Goal: Find specific page/section: Find specific page/section

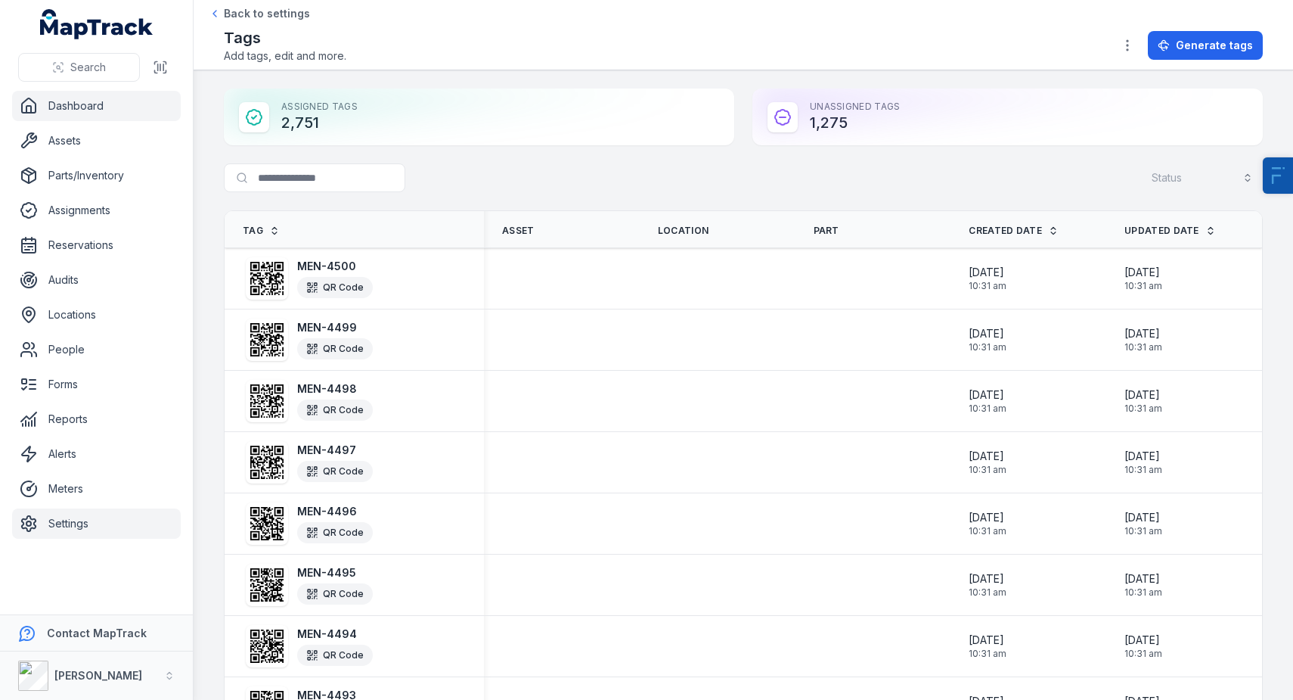
click at [78, 111] on link "Dashboard" at bounding box center [96, 106] width 169 height 30
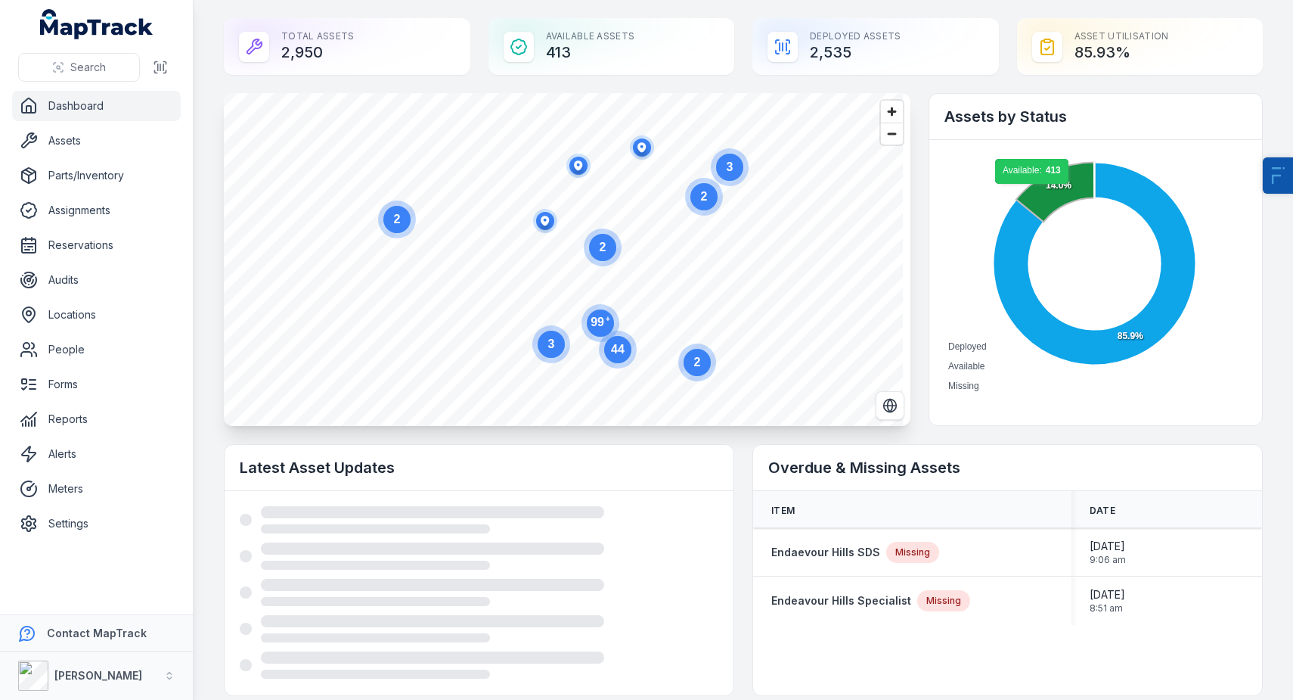
click at [1026, 191] on icon at bounding box center [1055, 193] width 79 height 60
click at [84, 144] on link "Assets" at bounding box center [96, 141] width 169 height 30
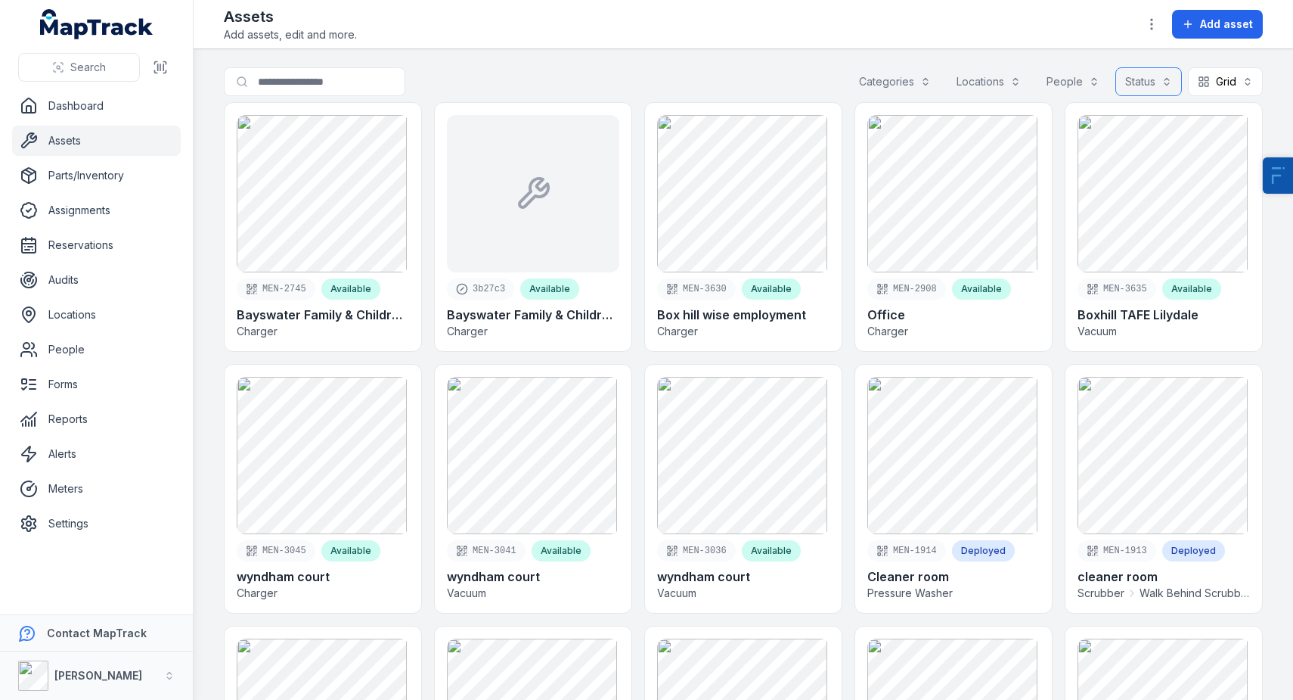
click at [1121, 79] on button "Status" at bounding box center [1149, 81] width 67 height 29
click at [1056, 117] on span "Available" at bounding box center [1051, 119] width 45 height 15
click at [656, 44] on div "Toggle Navigation Assets Add assets, edit and more. Add asset Search for assets…" at bounding box center [744, 350] width 1100 height 700
click at [1204, 77] on button "Grid ****" at bounding box center [1225, 81] width 75 height 29
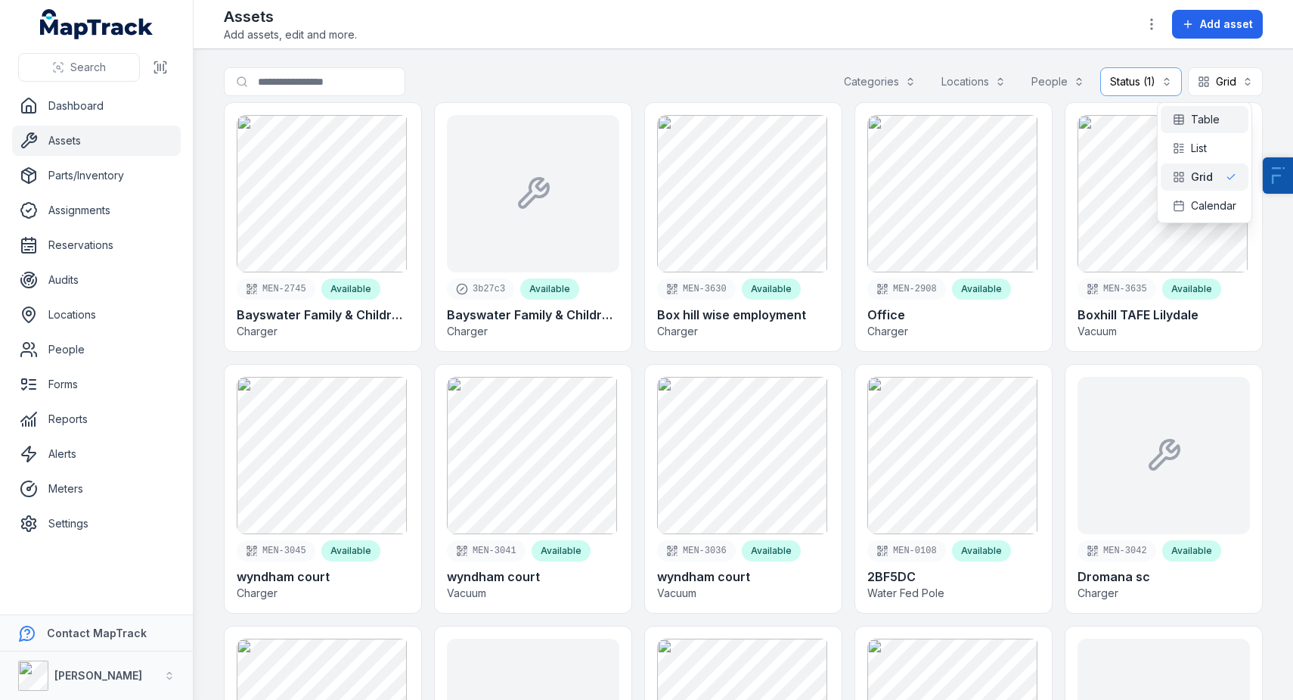
click at [1209, 119] on span "Table" at bounding box center [1205, 119] width 29 height 15
